Goal: Information Seeking & Learning: Check status

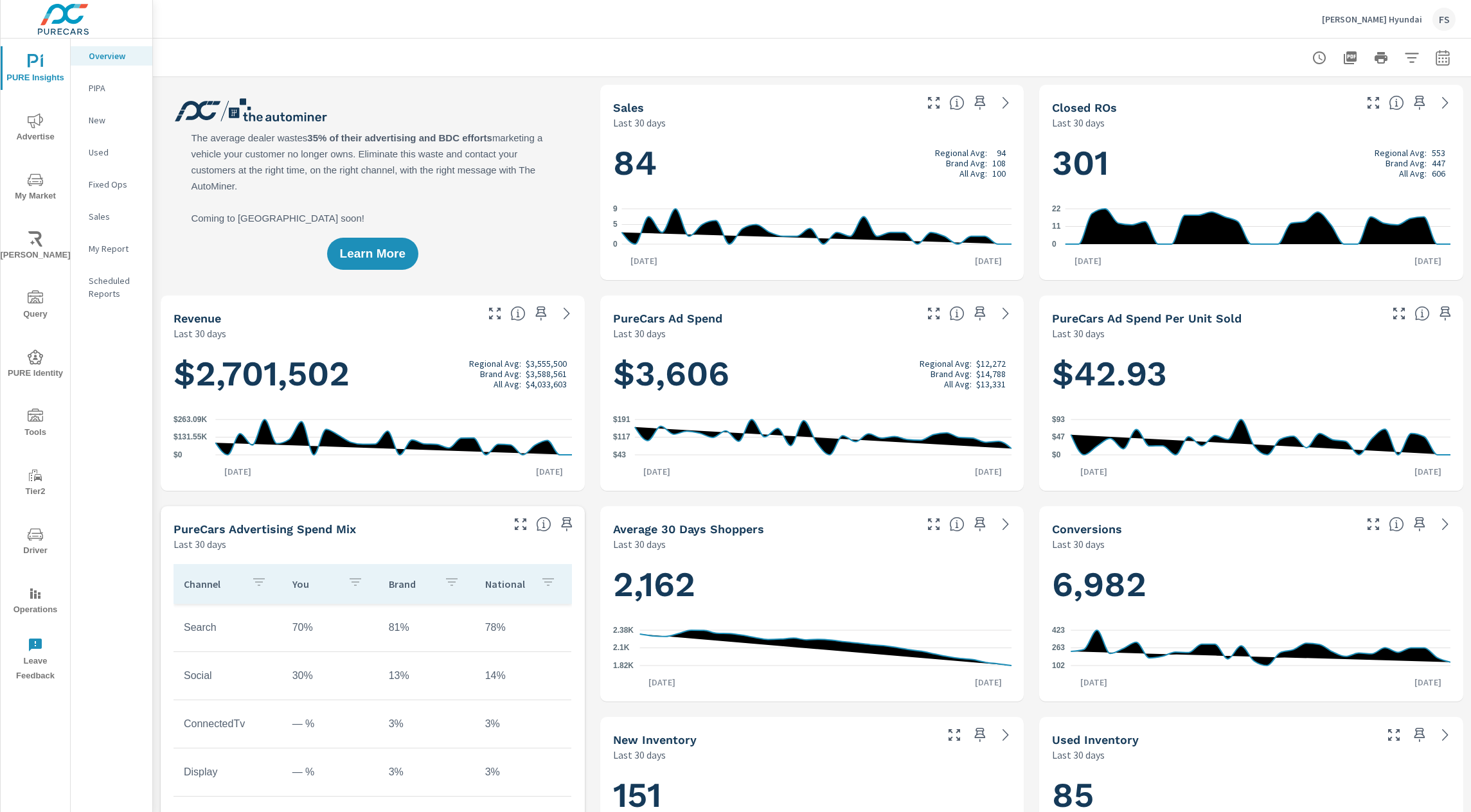
scroll to position [1, 0]
click at [382, 54] on div at bounding box center [812, 58] width 1287 height 38
click at [43, 486] on span "Tier2" at bounding box center [35, 482] width 62 height 32
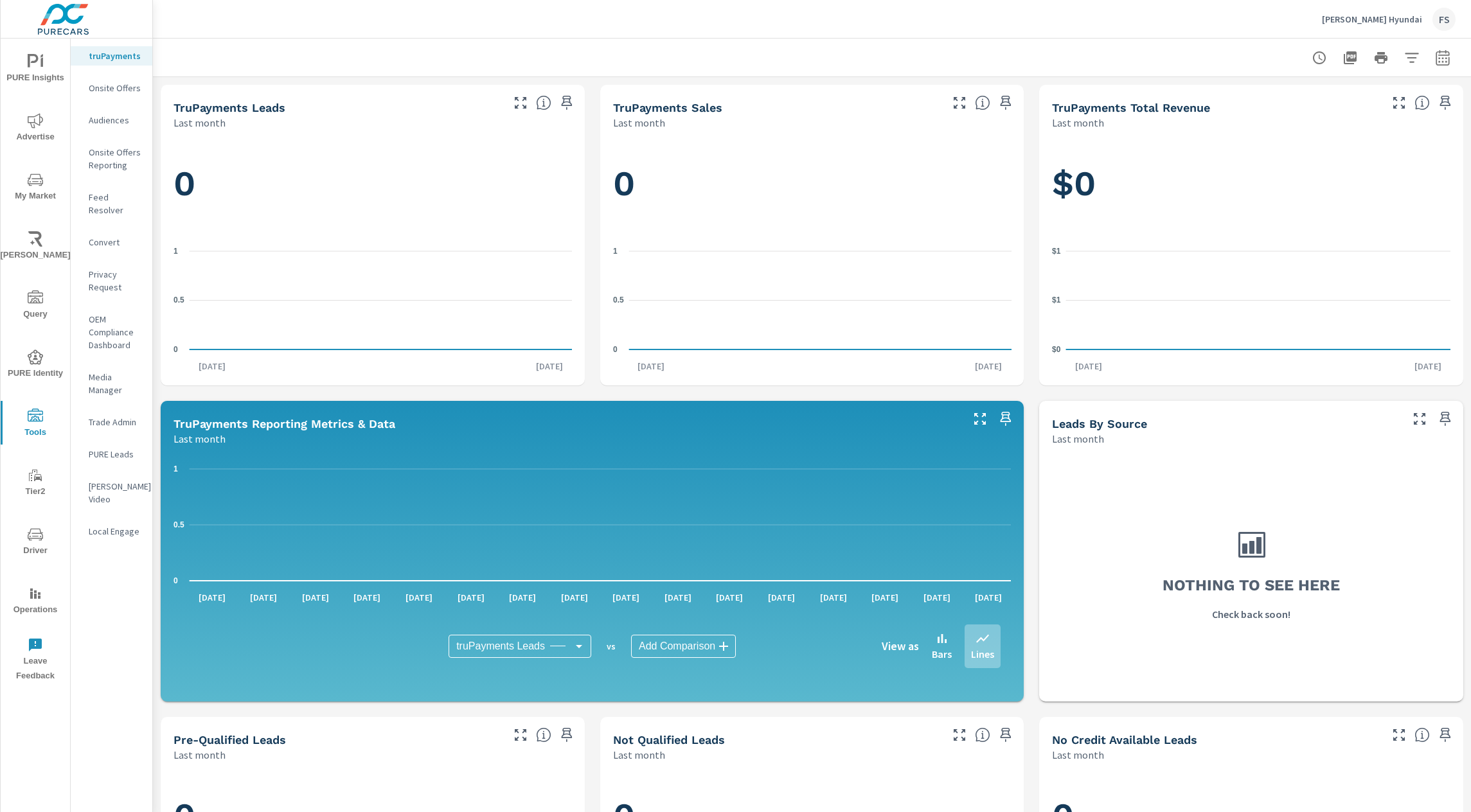
click at [42, 481] on icon "nav menu" at bounding box center [35, 474] width 15 height 15
